Goal: Task Accomplishment & Management: Complete application form

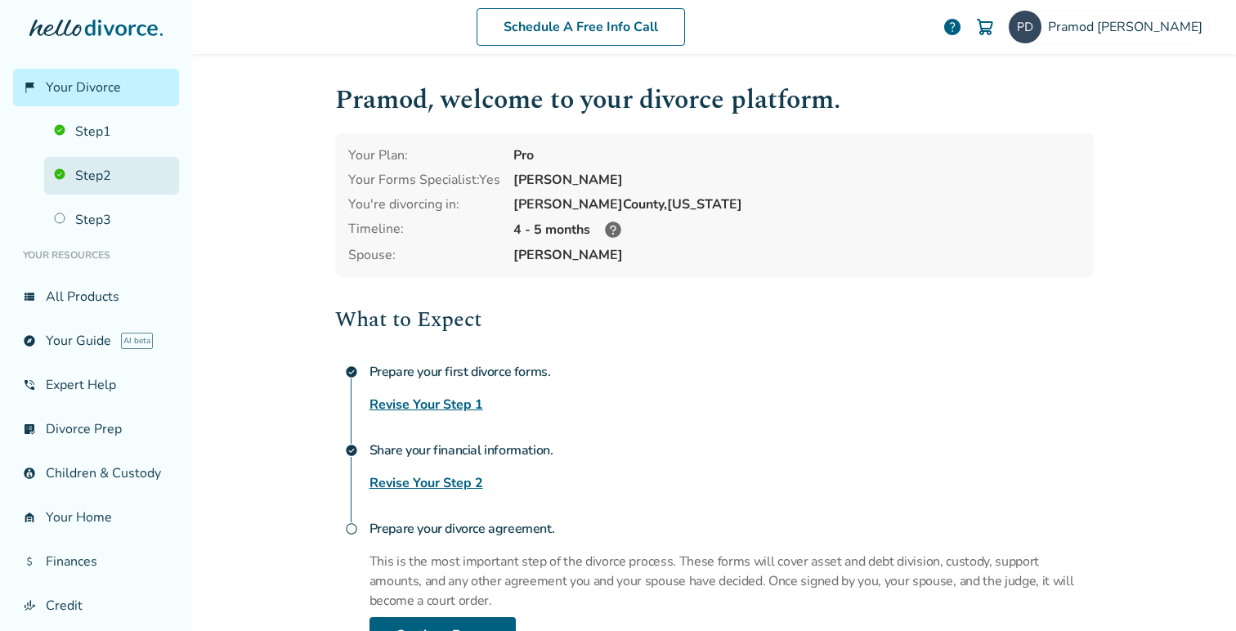
click at [101, 171] on link "Step 2" at bounding box center [111, 176] width 135 height 38
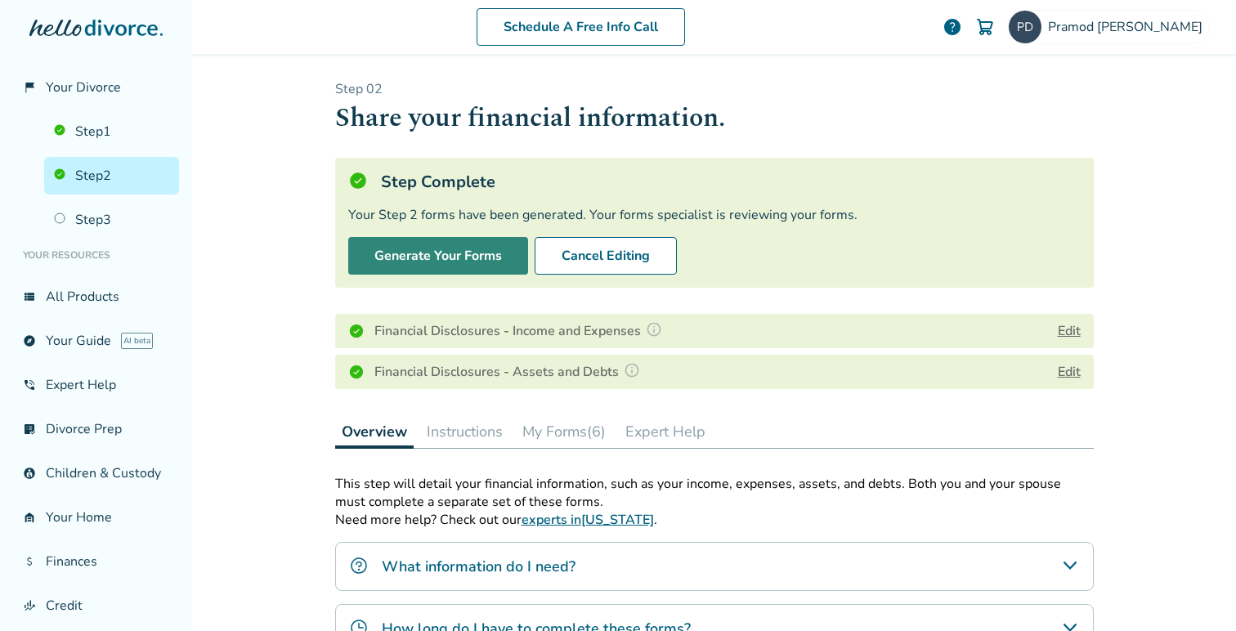
click at [417, 253] on button "Generate Your Forms" at bounding box center [438, 256] width 180 height 38
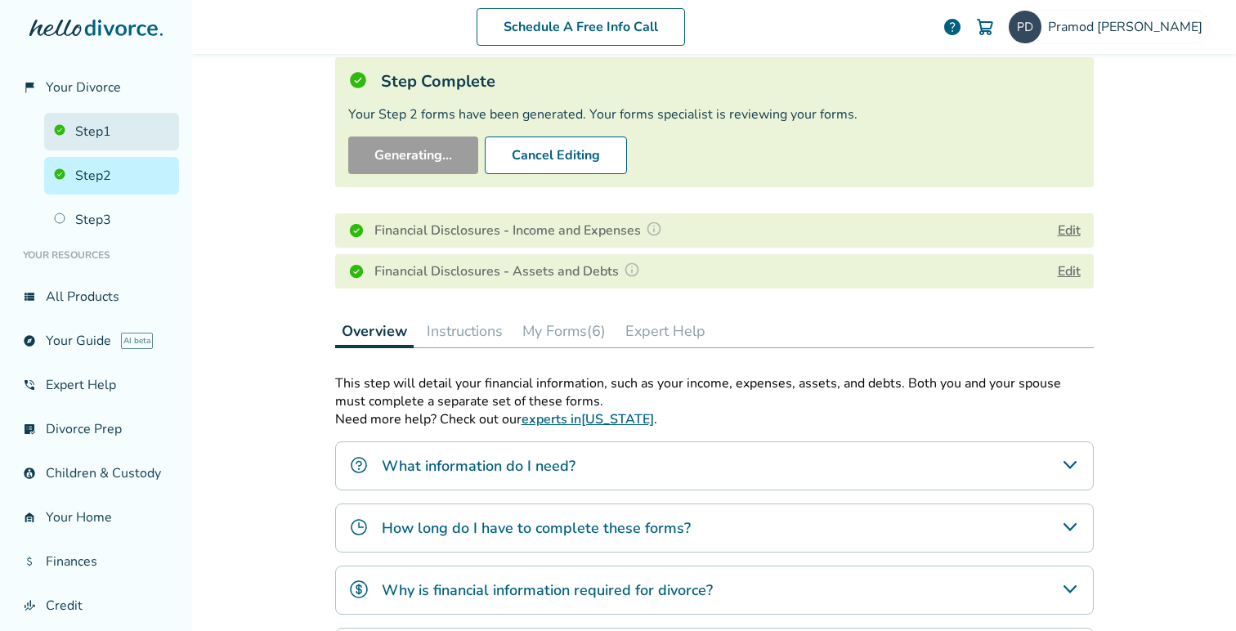
click at [94, 121] on link "Step 1" at bounding box center [111, 132] width 135 height 38
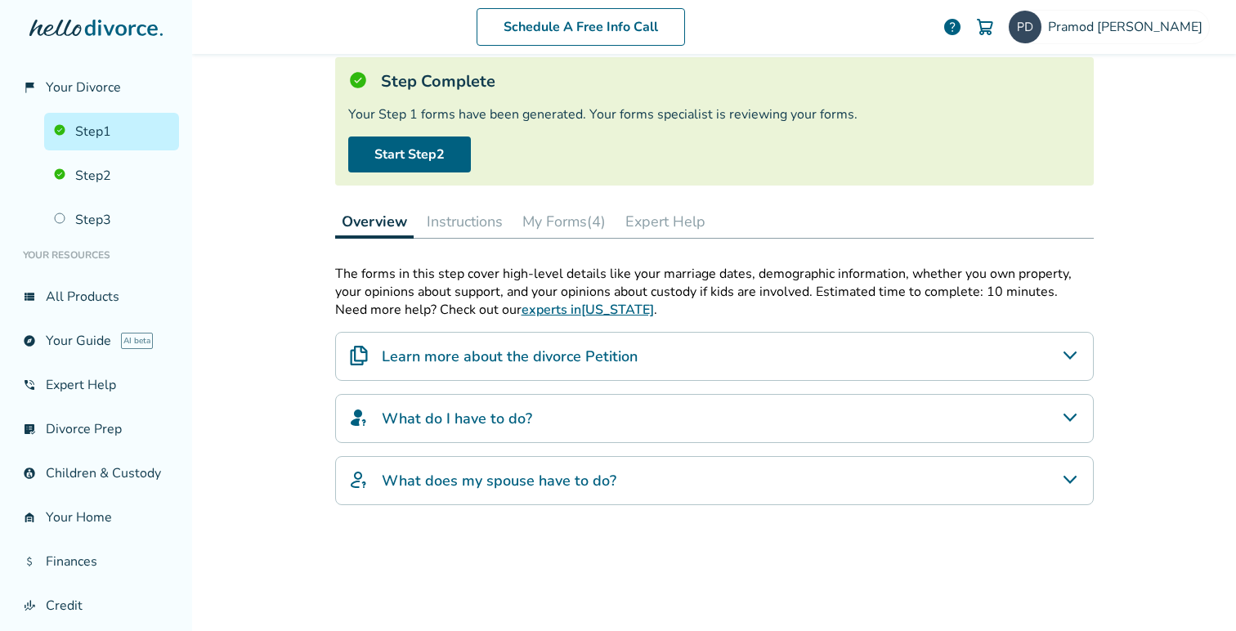
scroll to position [80, 0]
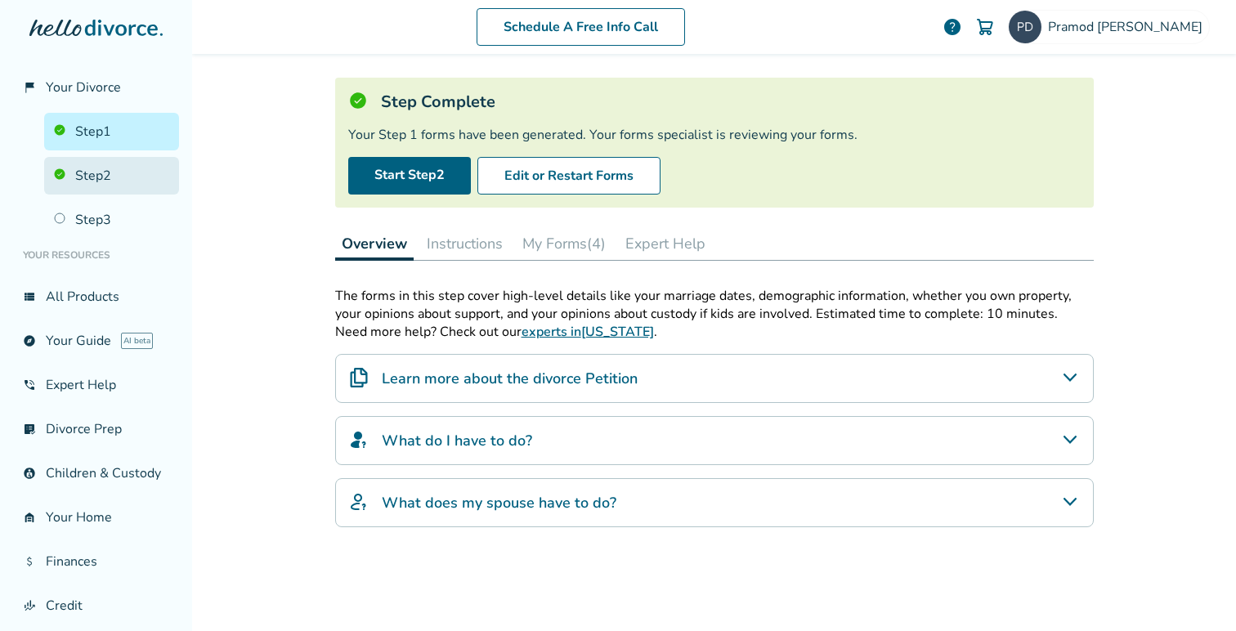
click at [98, 179] on link "Step 2" at bounding box center [111, 176] width 135 height 38
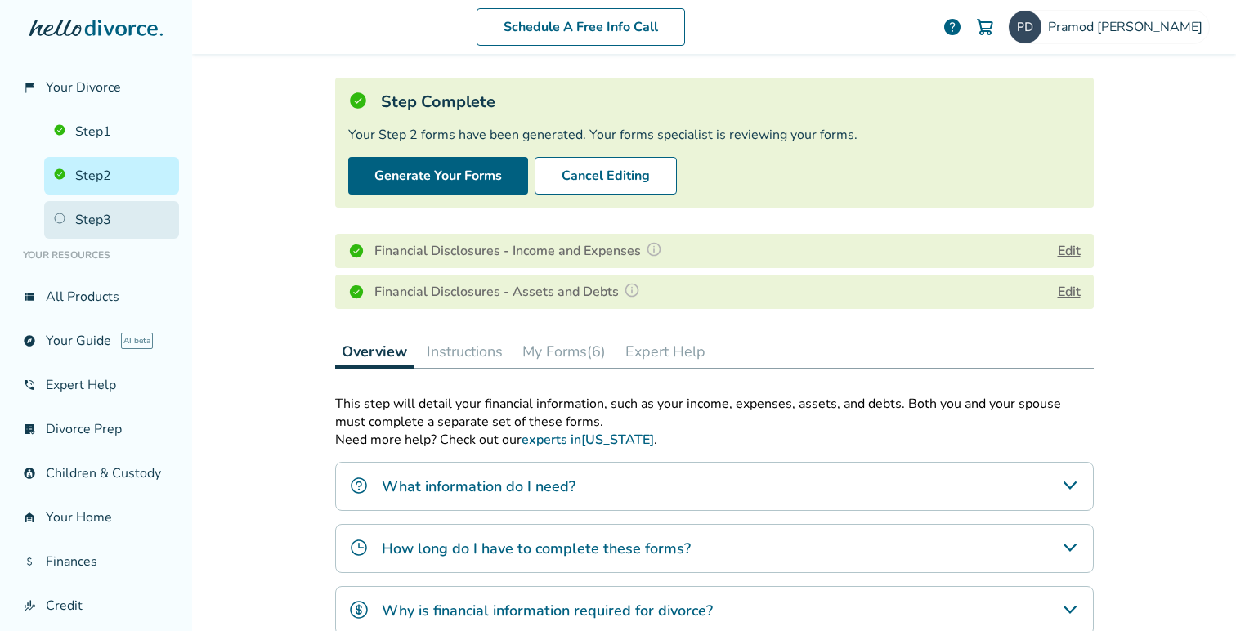
click at [92, 217] on link "Step 3" at bounding box center [111, 220] width 135 height 38
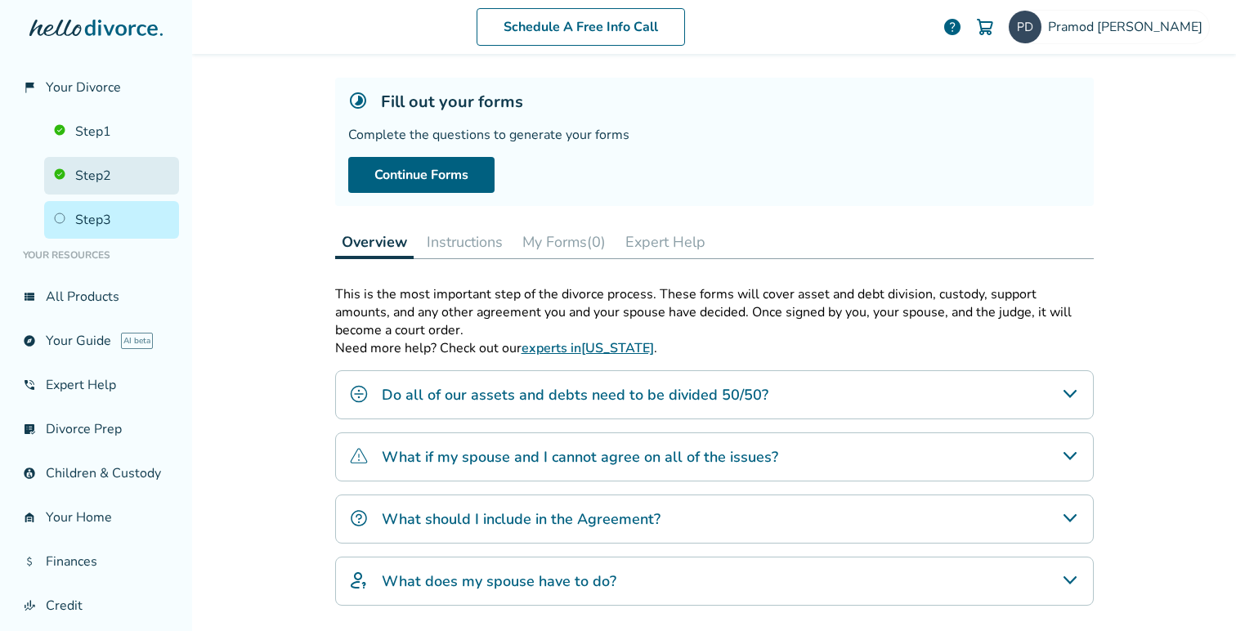
click at [97, 169] on link "Step 2" at bounding box center [111, 176] width 135 height 38
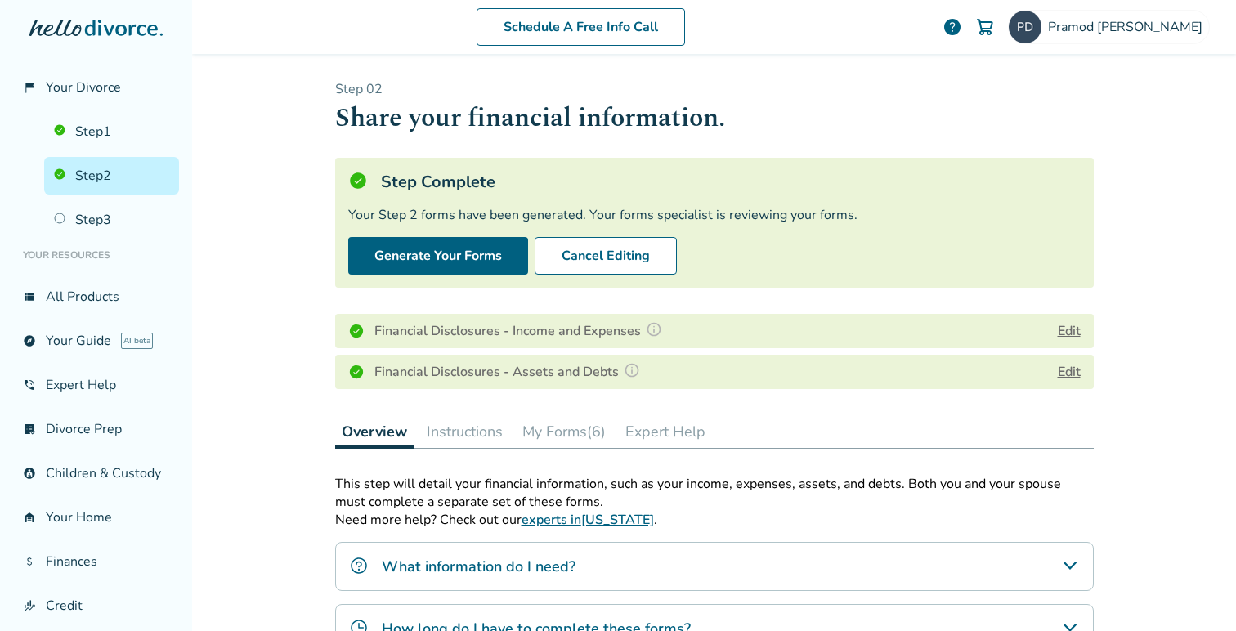
click at [569, 431] on button "My Forms (6)" at bounding box center [564, 431] width 96 height 33
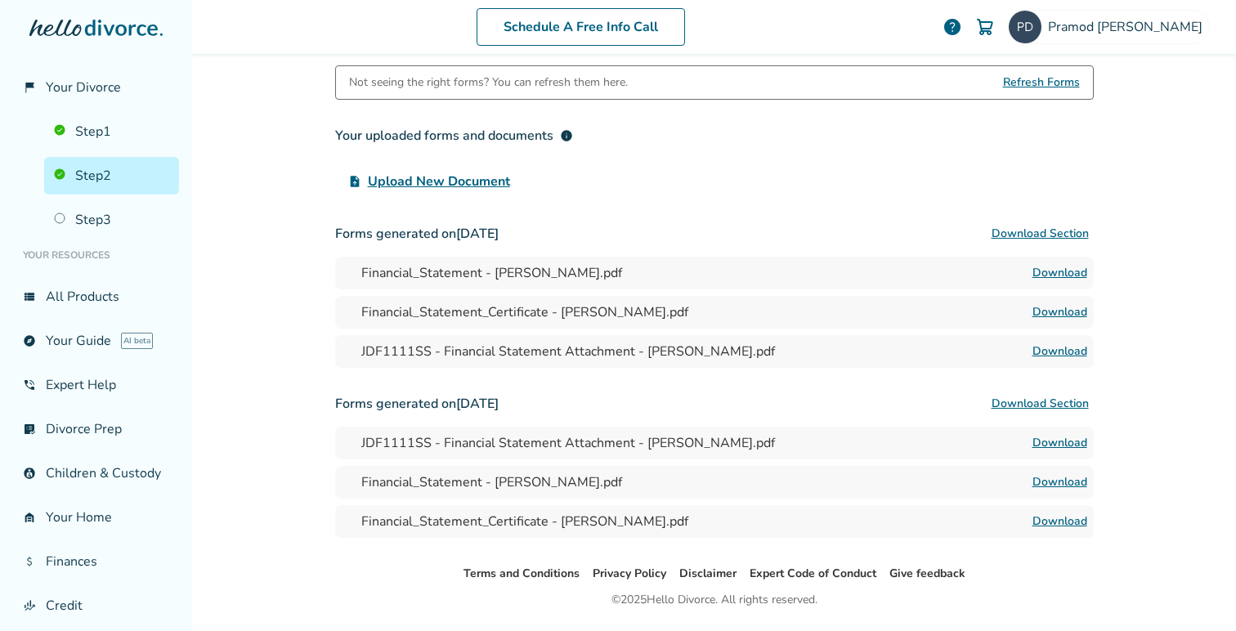
scroll to position [433, 0]
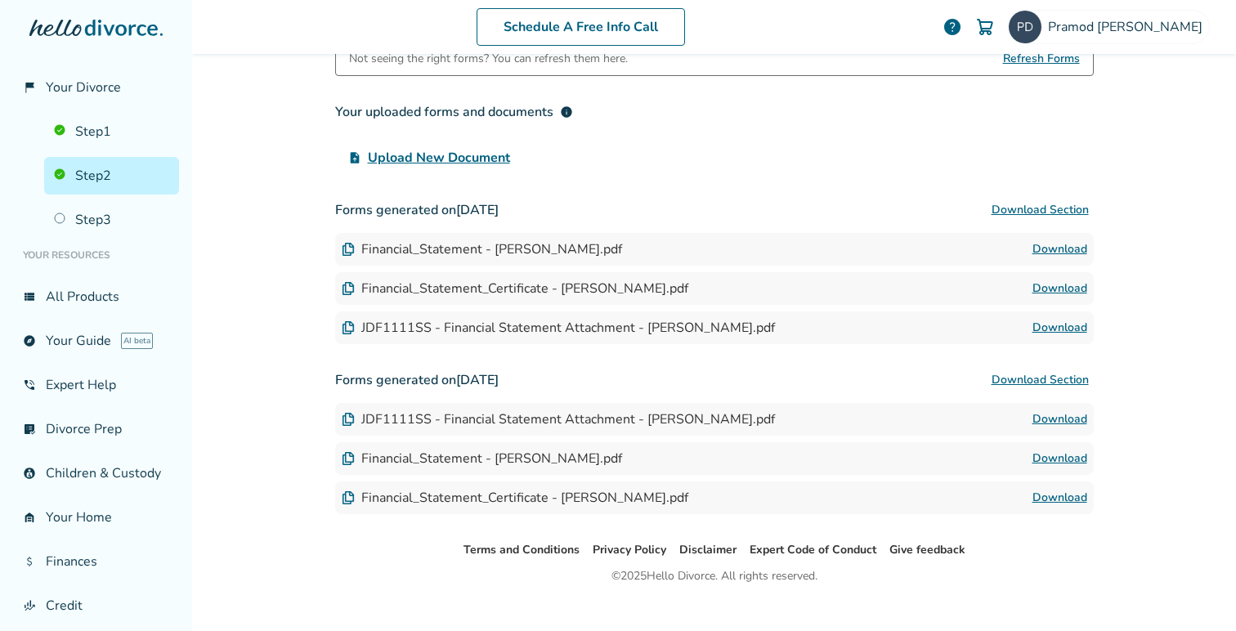
click at [1061, 248] on link "Download" at bounding box center [1059, 249] width 55 height 20
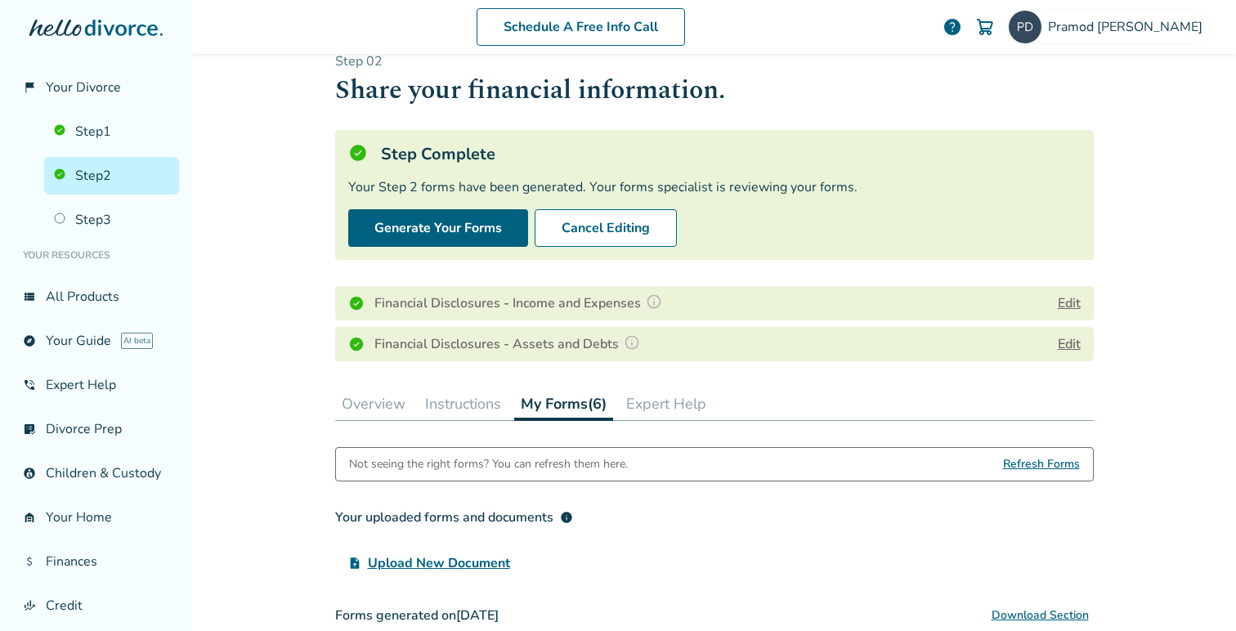
scroll to position [0, 0]
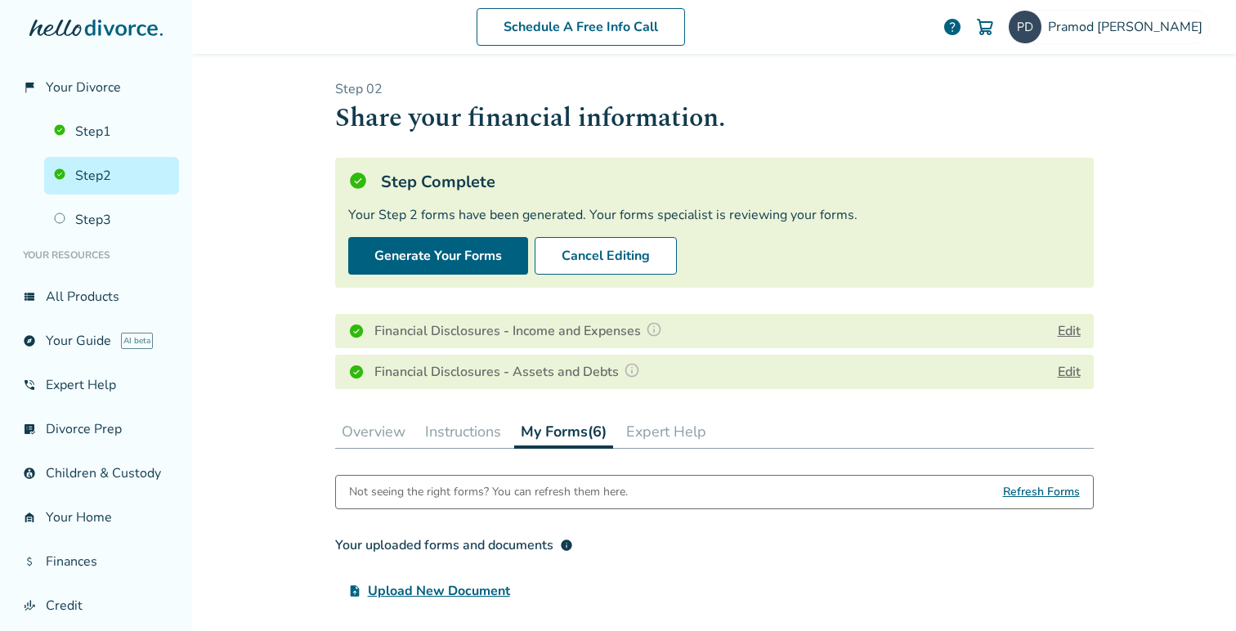
click at [1038, 485] on span "Refresh Forms" at bounding box center [1041, 492] width 77 height 33
click at [1038, 488] on span "Refresh Forms" at bounding box center [1041, 492] width 77 height 33
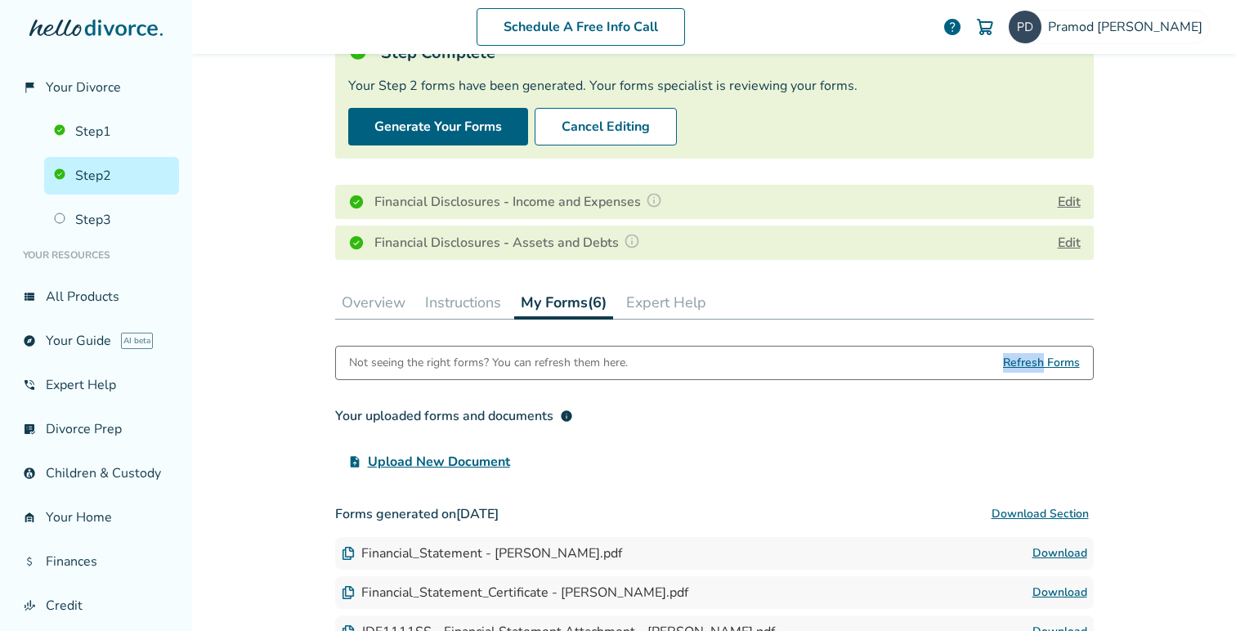
scroll to position [144, 0]
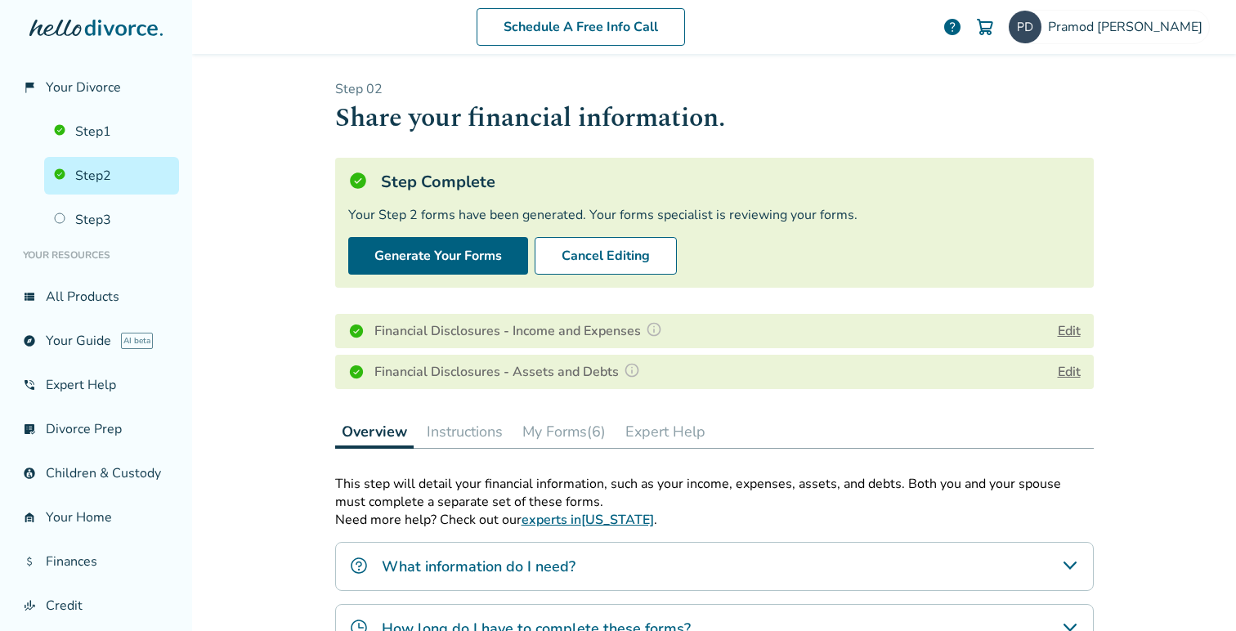
click at [117, 174] on link "Step 2" at bounding box center [111, 176] width 135 height 38
